Goal: Task Accomplishment & Management: Manage account settings

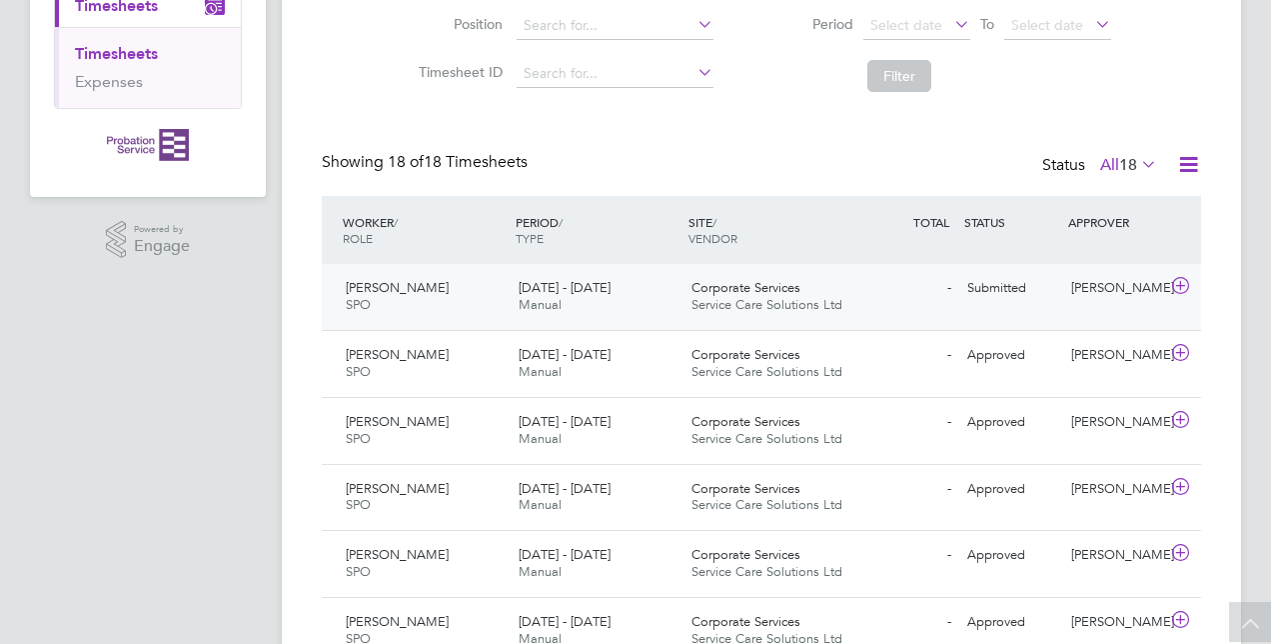
click at [858, 284] on div "- Submitted" at bounding box center [908, 288] width 104 height 33
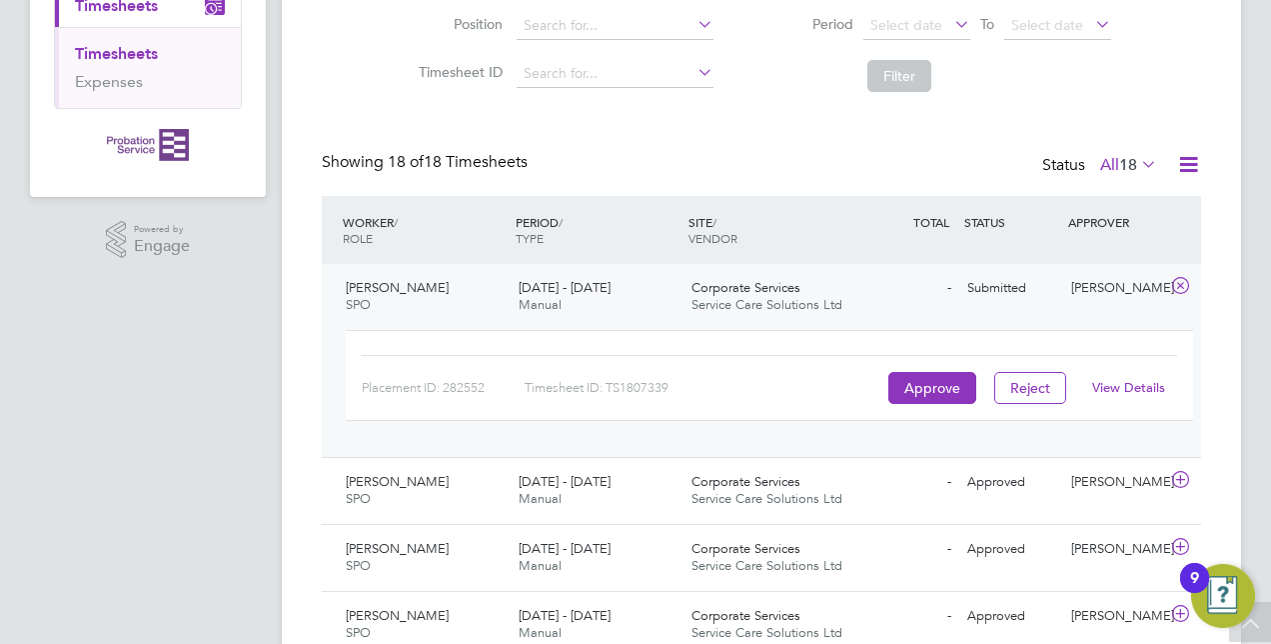
click at [1109, 390] on link "View Details" at bounding box center [1128, 387] width 73 height 17
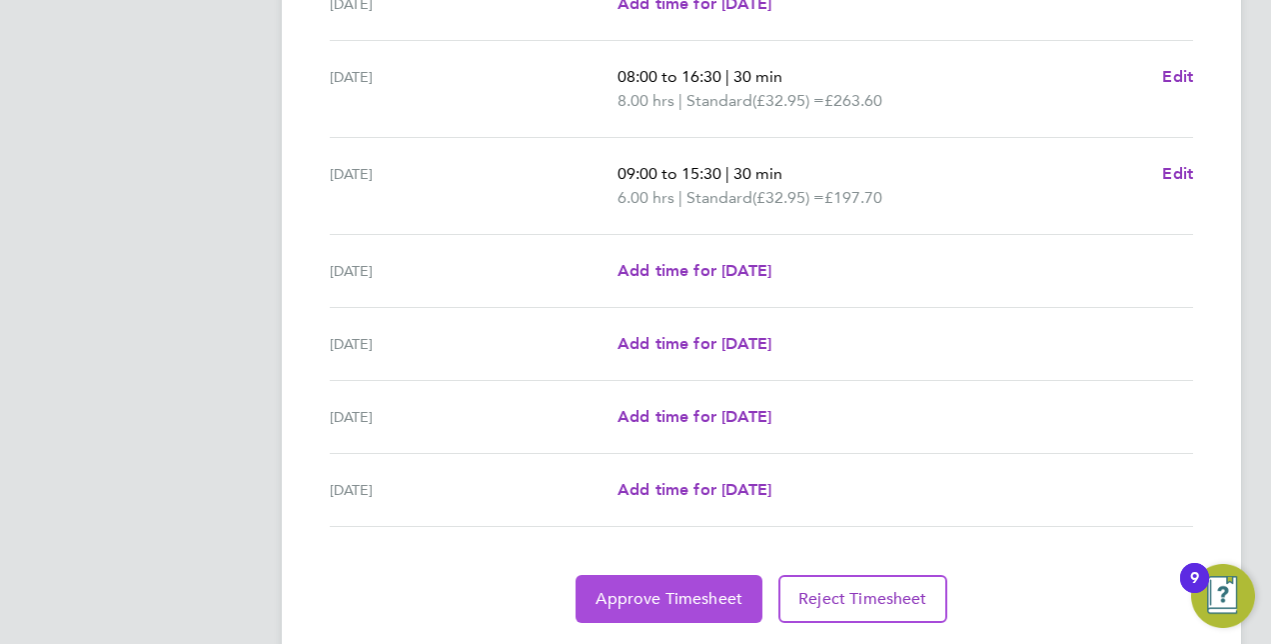
scroll to position [700, 0]
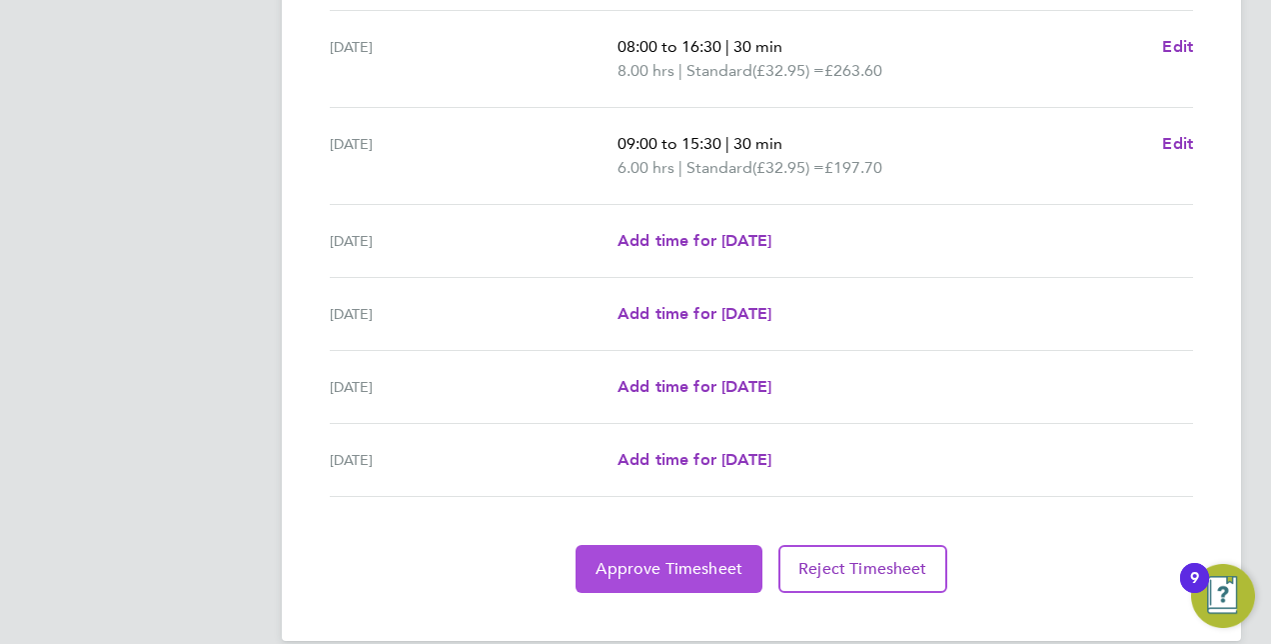
click at [669, 561] on span "Approve Timesheet" at bounding box center [669, 569] width 147 height 20
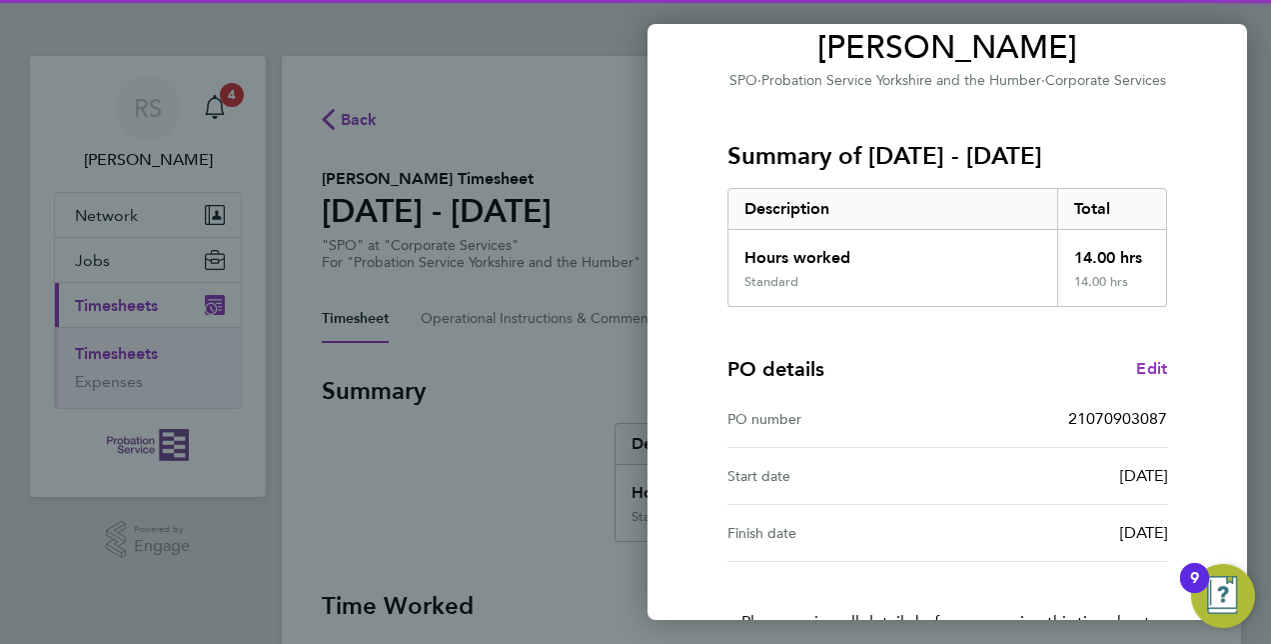
scroll to position [312, 0]
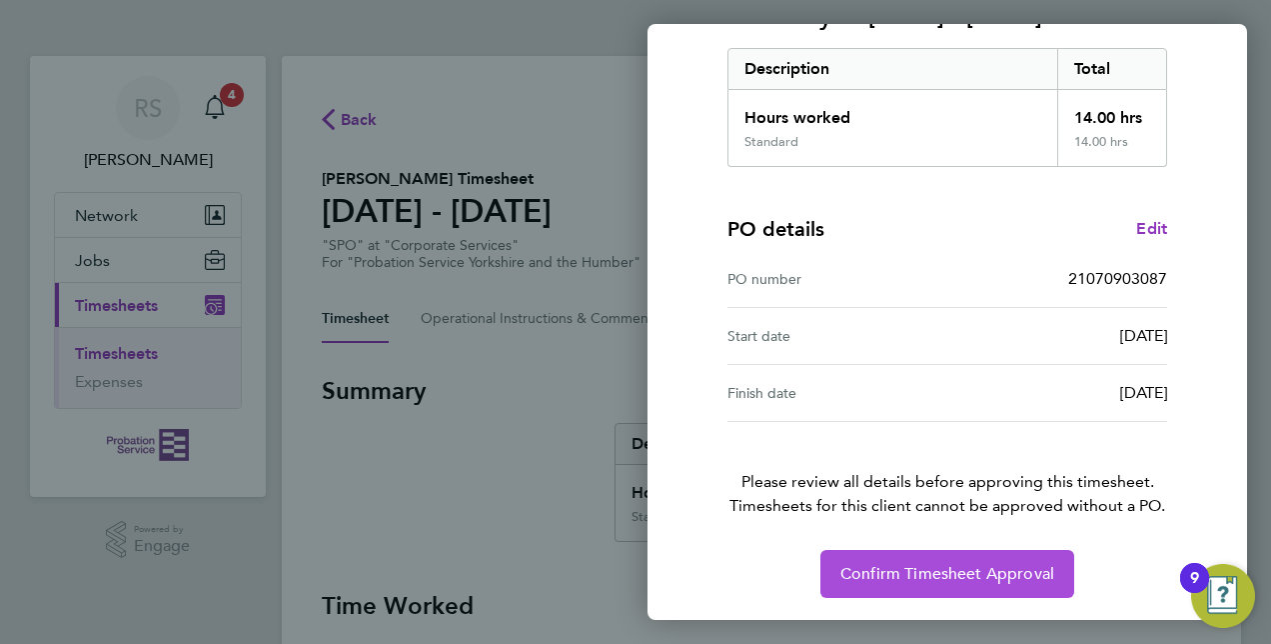
click at [1003, 566] on span "Confirm Timesheet Approval" at bounding box center [948, 574] width 214 height 20
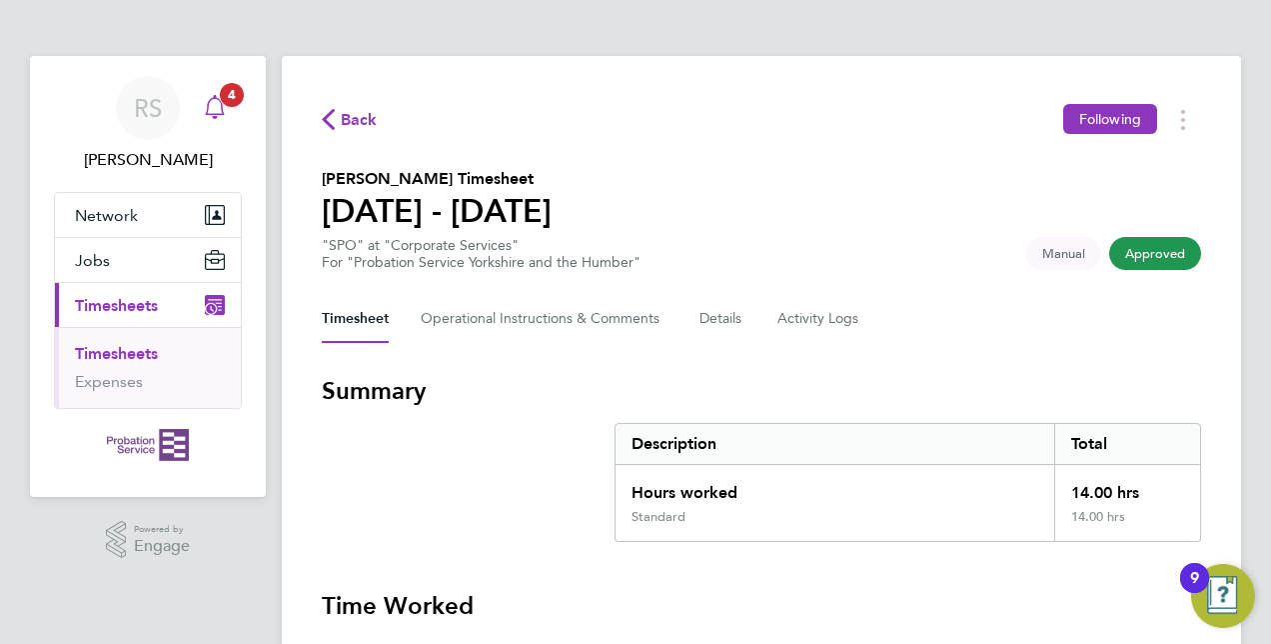
click at [214, 105] on icon "Main navigation" at bounding box center [215, 107] width 24 height 24
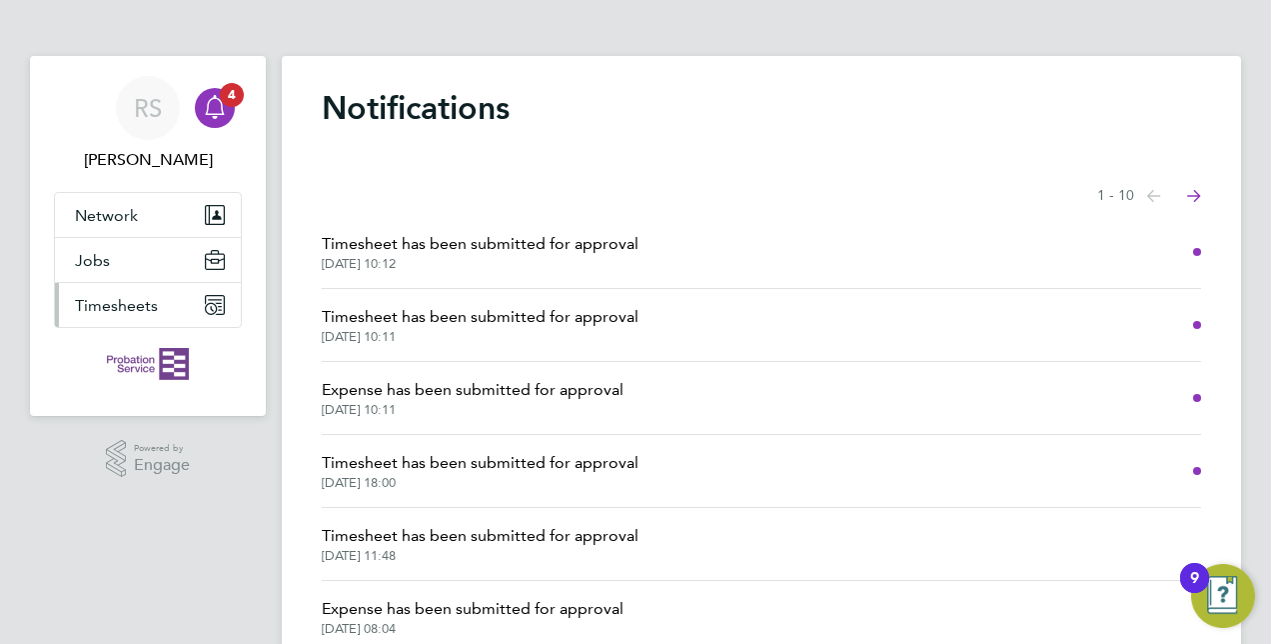
click at [112, 306] on span "Timesheets" at bounding box center [116, 305] width 83 height 19
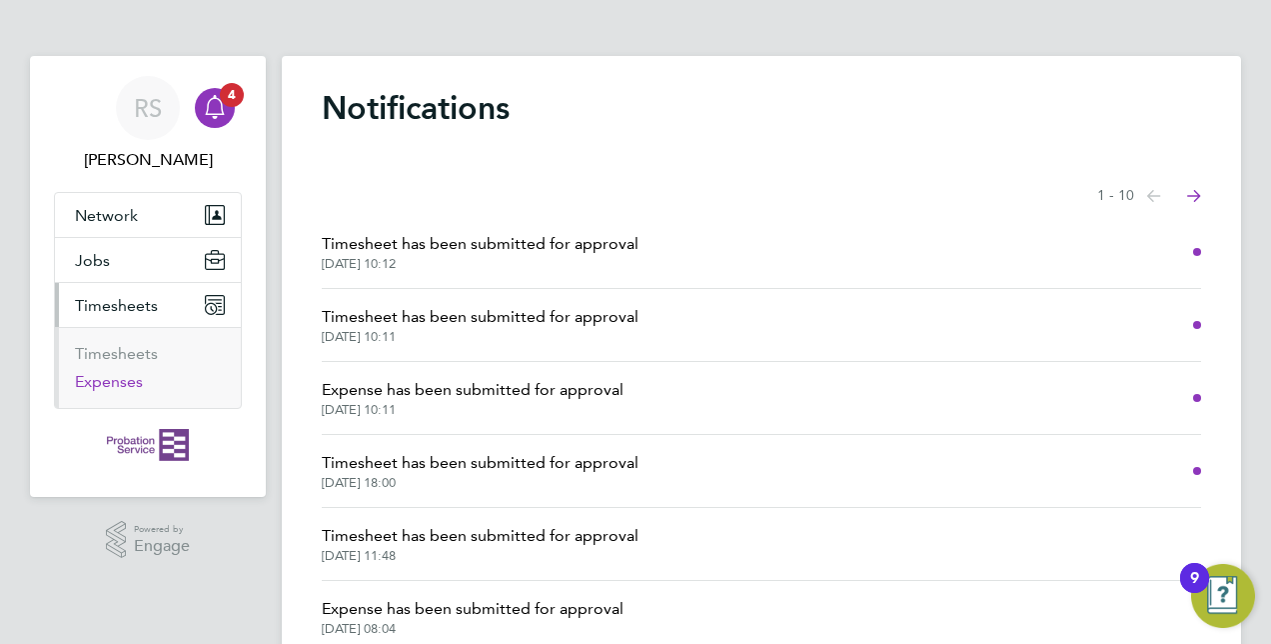
click at [118, 384] on link "Expenses" at bounding box center [109, 381] width 68 height 19
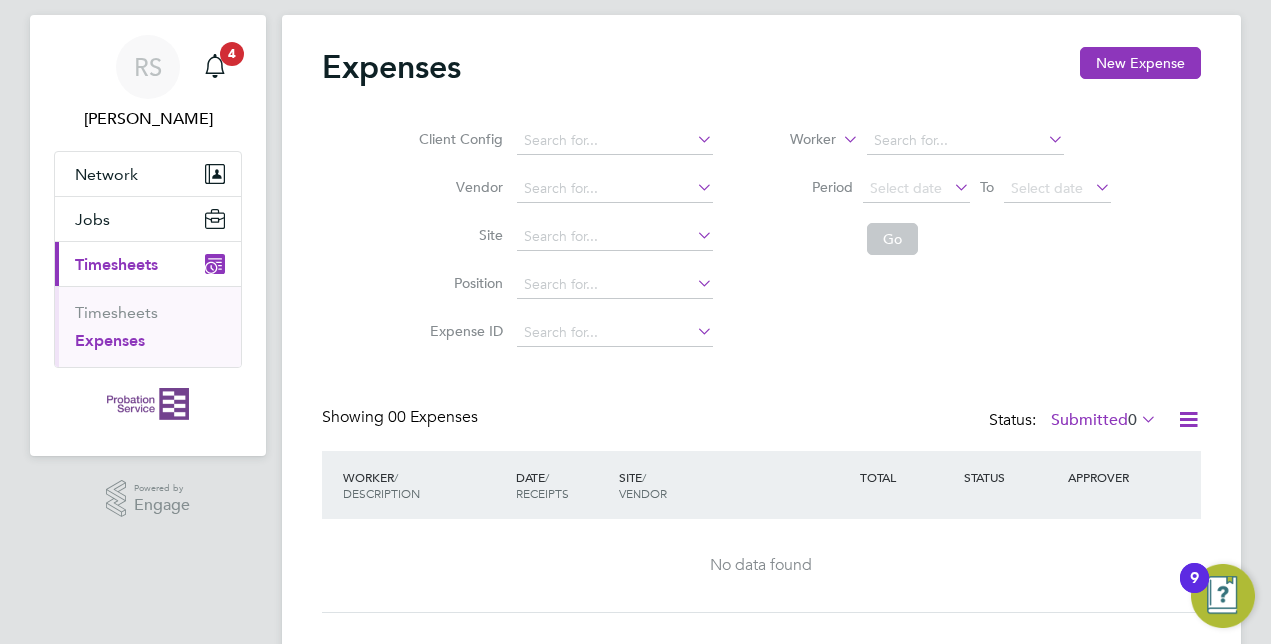
scroll to position [81, 0]
